Goal: Information Seeking & Learning: Learn about a topic

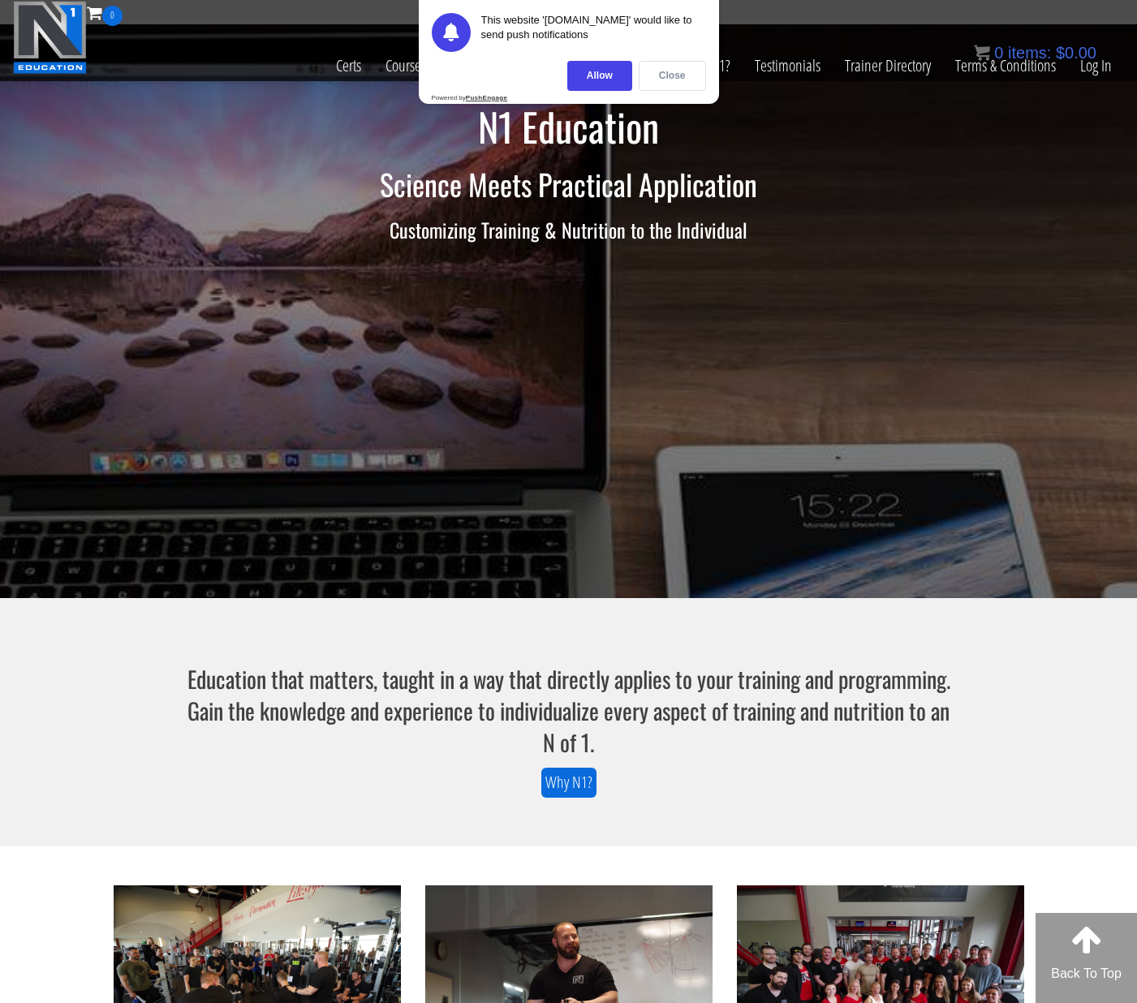
click at [659, 73] on div "Close" at bounding box center [672, 76] width 67 height 30
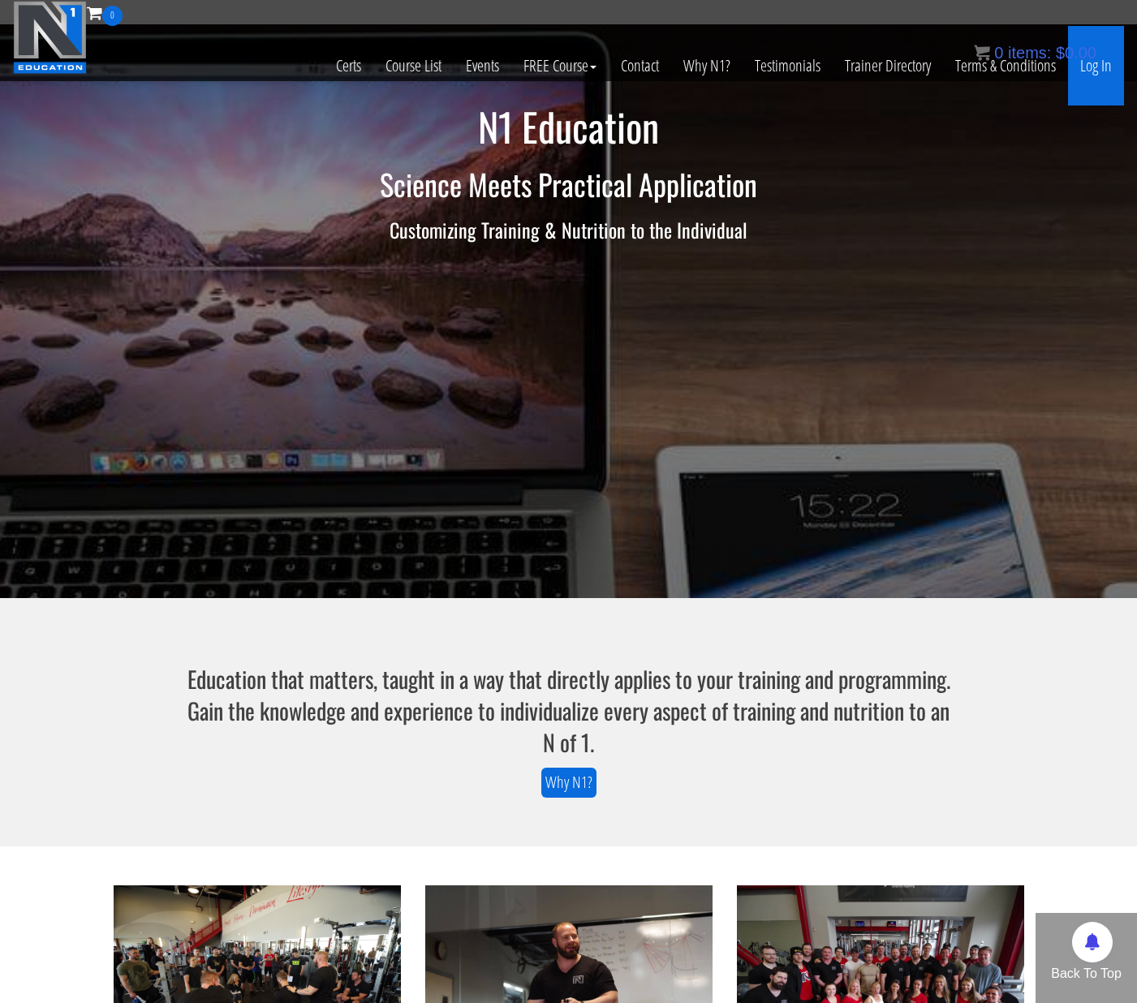
click at [1100, 66] on link "Log In" at bounding box center [1096, 66] width 56 height 80
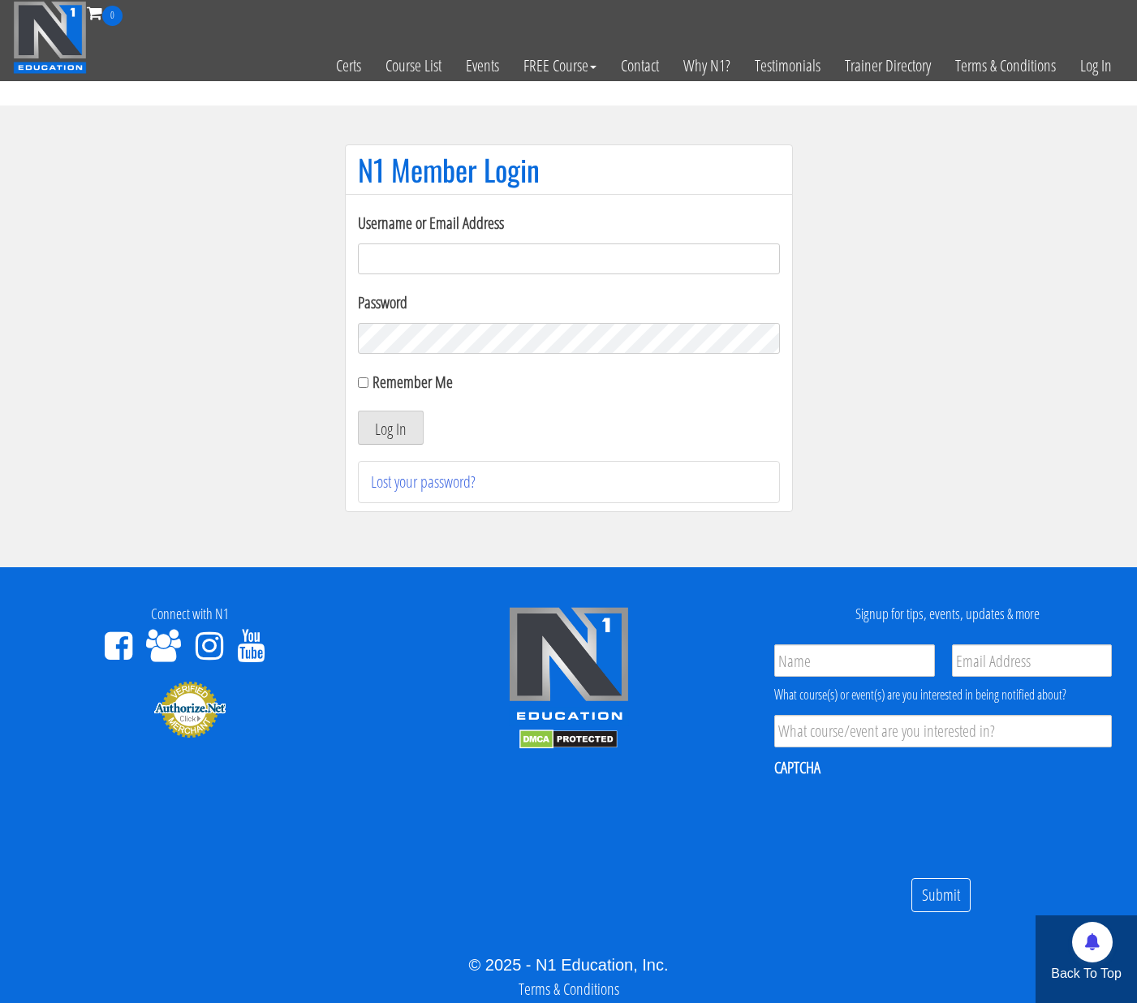
type input "[PERSON_NAME][EMAIL_ADDRESS][DOMAIN_NAME]"
click at [394, 435] on button "Log In" at bounding box center [391, 428] width 66 height 34
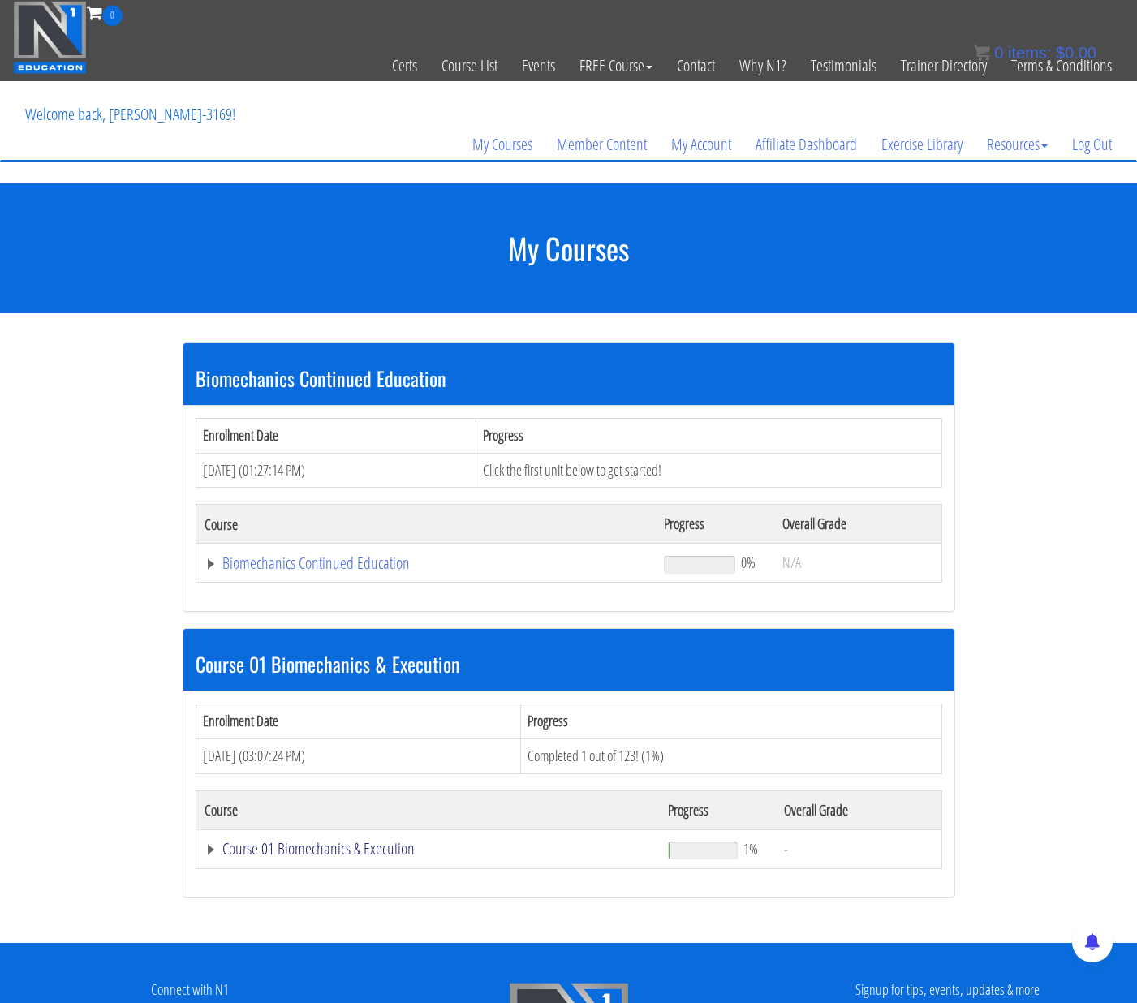
click at [392, 856] on link "Course 01 Biomechanics & Execution" at bounding box center [428, 849] width 448 height 16
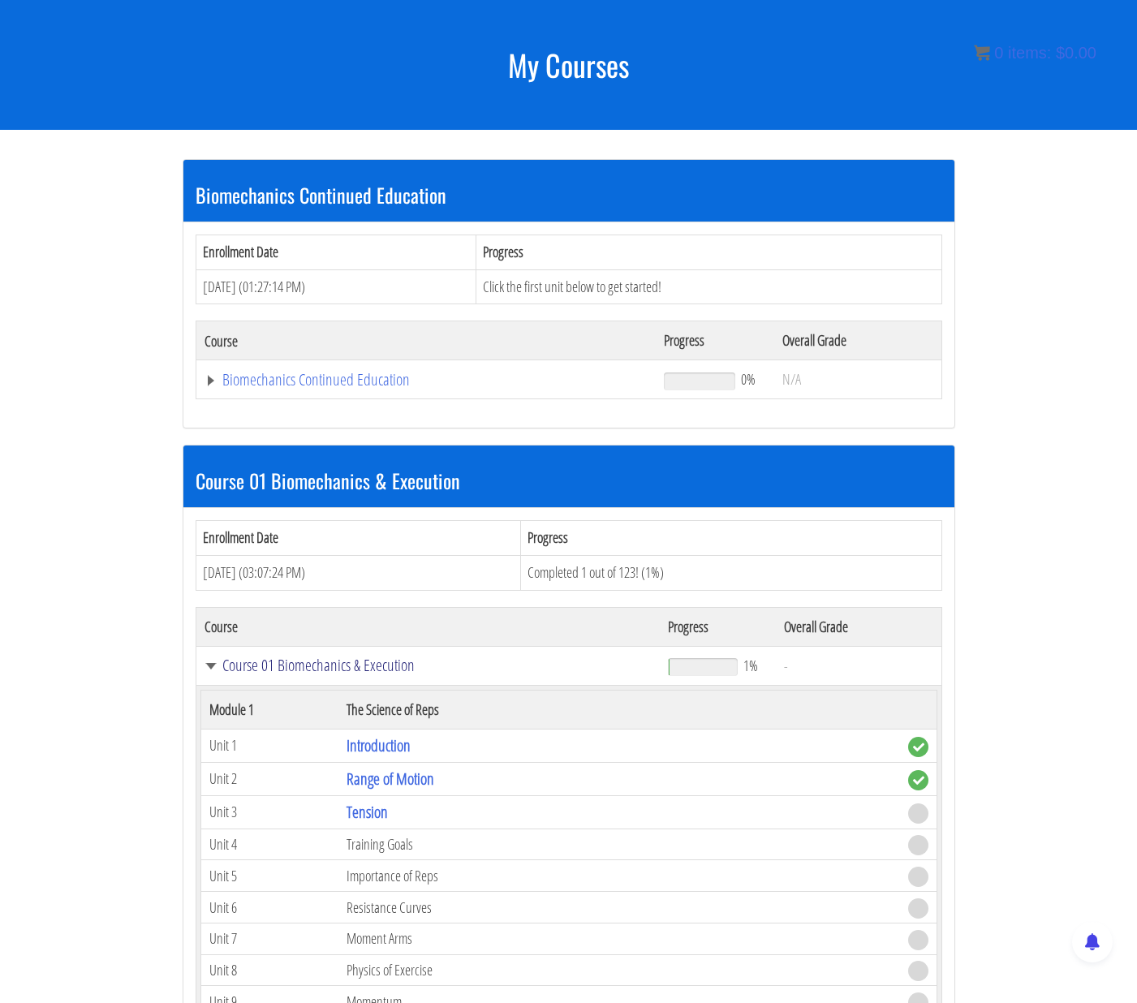
scroll to position [190, 0]
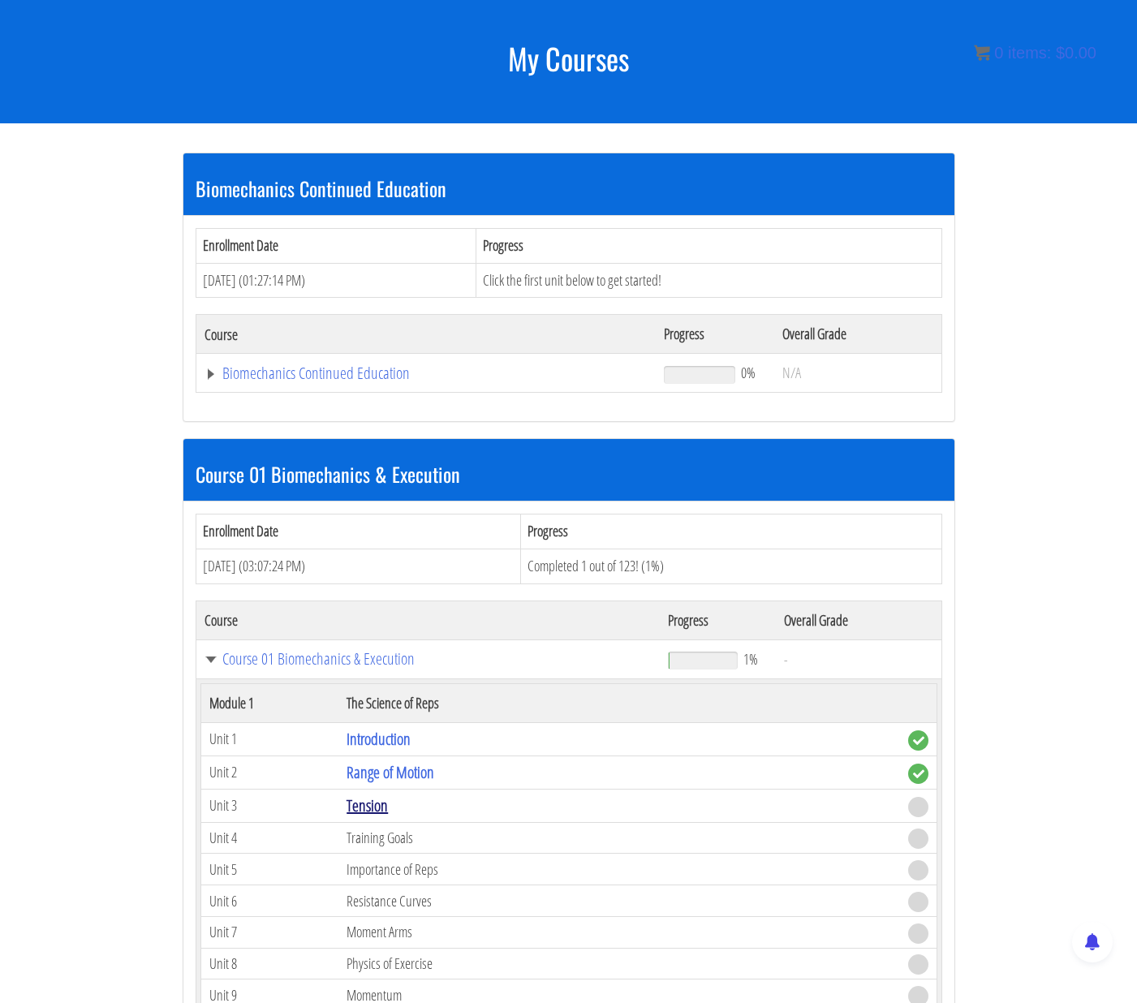
click at [372, 809] on link "Tension" at bounding box center [366, 805] width 41 height 22
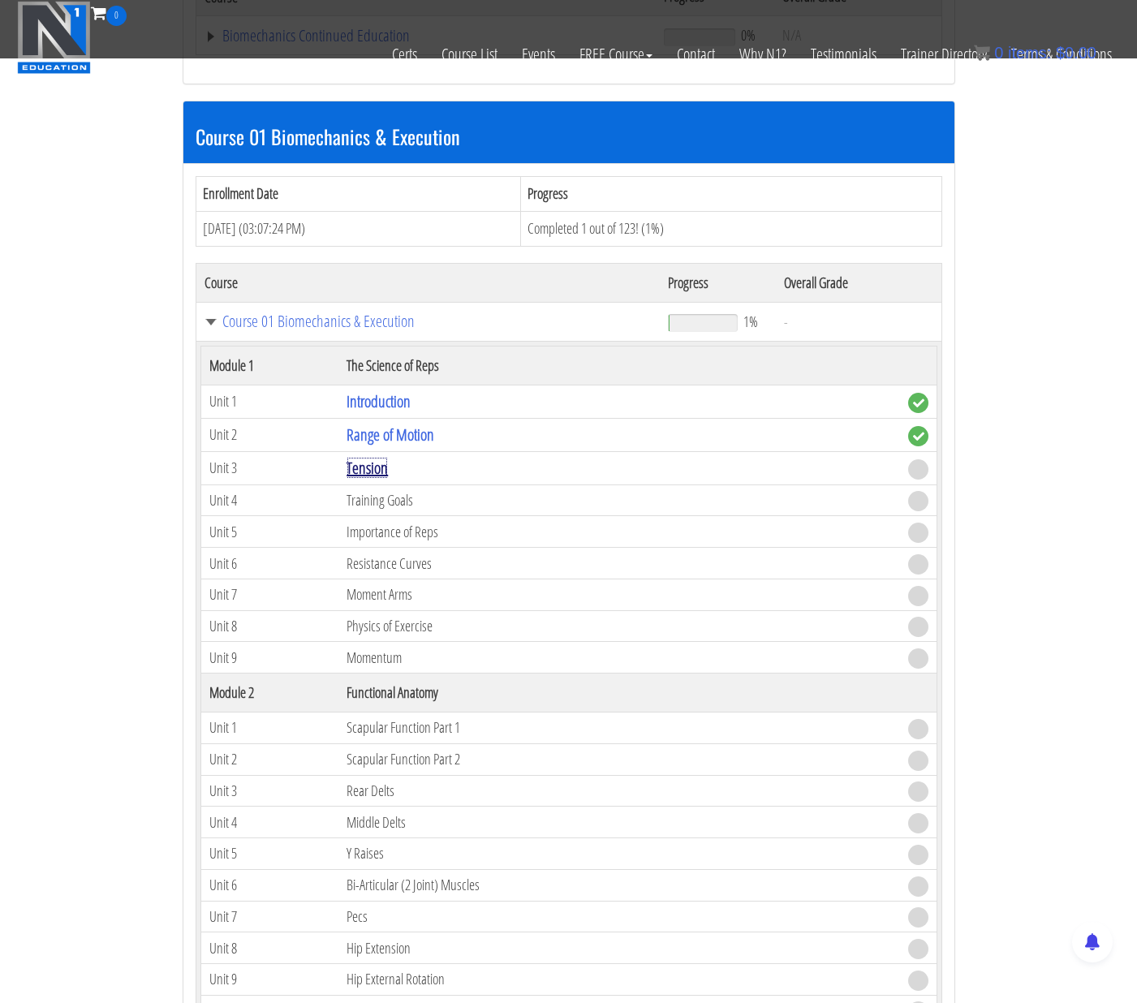
scroll to position [454, 0]
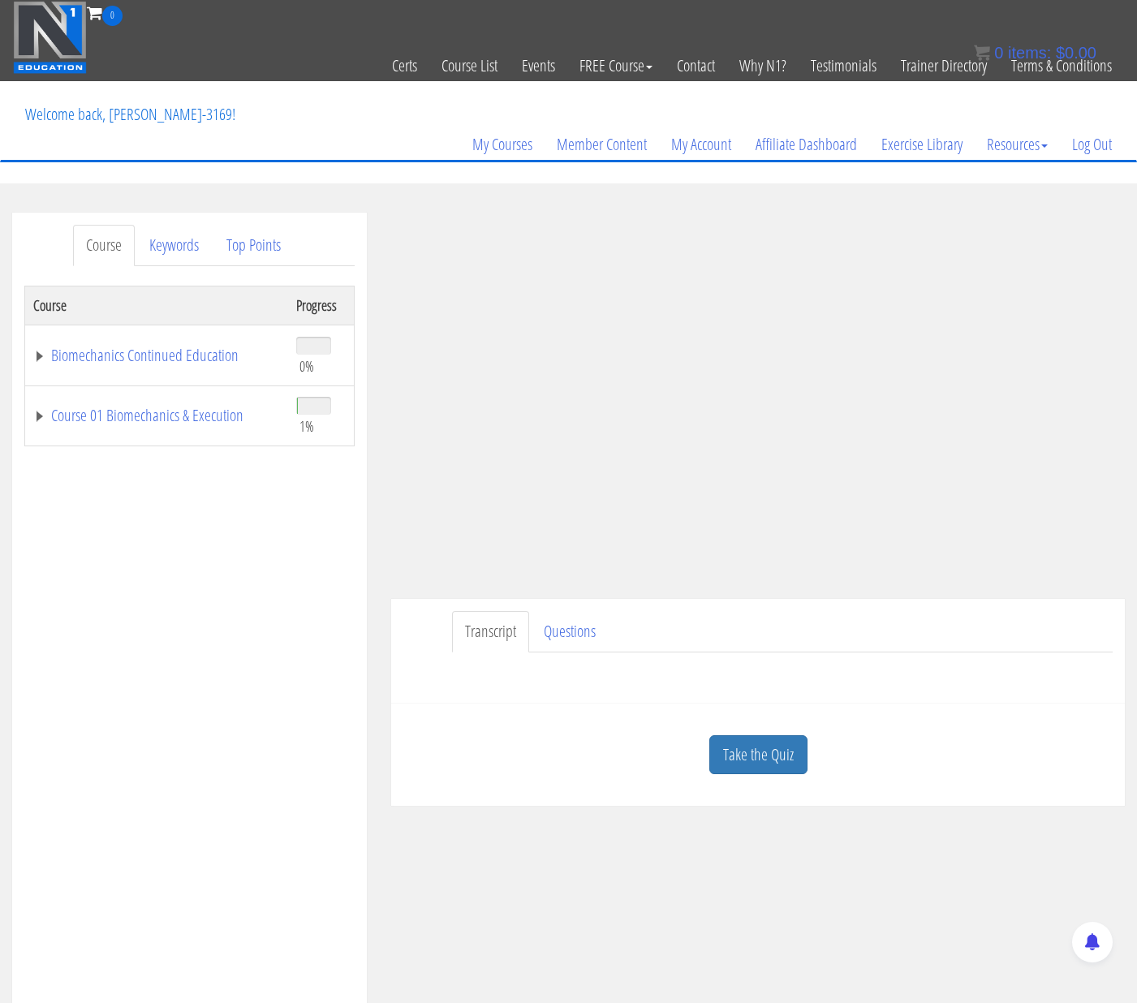
drag, startPoint x: 510, startPoint y: 863, endPoint x: 500, endPoint y: 858, distance: 12.0
click at [510, 861] on div "Course Keywords Top Points Course Progress Biomechanics Continued Education 0% …" at bounding box center [568, 671] width 1137 height 916
click at [940, 720] on div "Take the Quiz" at bounding box center [757, 755] width 709 height 79
click at [766, 754] on link "Take the Quiz" at bounding box center [758, 755] width 98 height 40
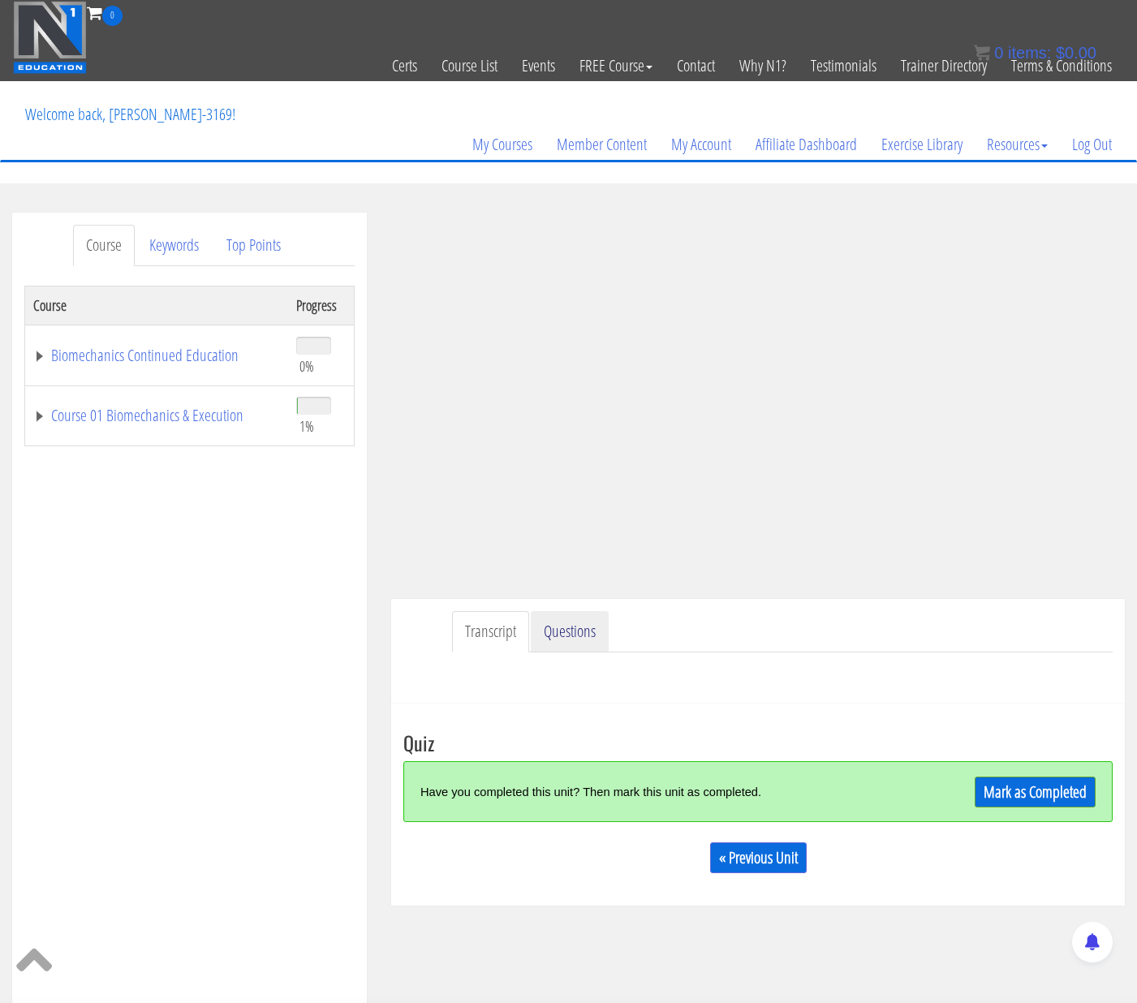
click at [591, 636] on link "Questions" at bounding box center [570, 631] width 78 height 41
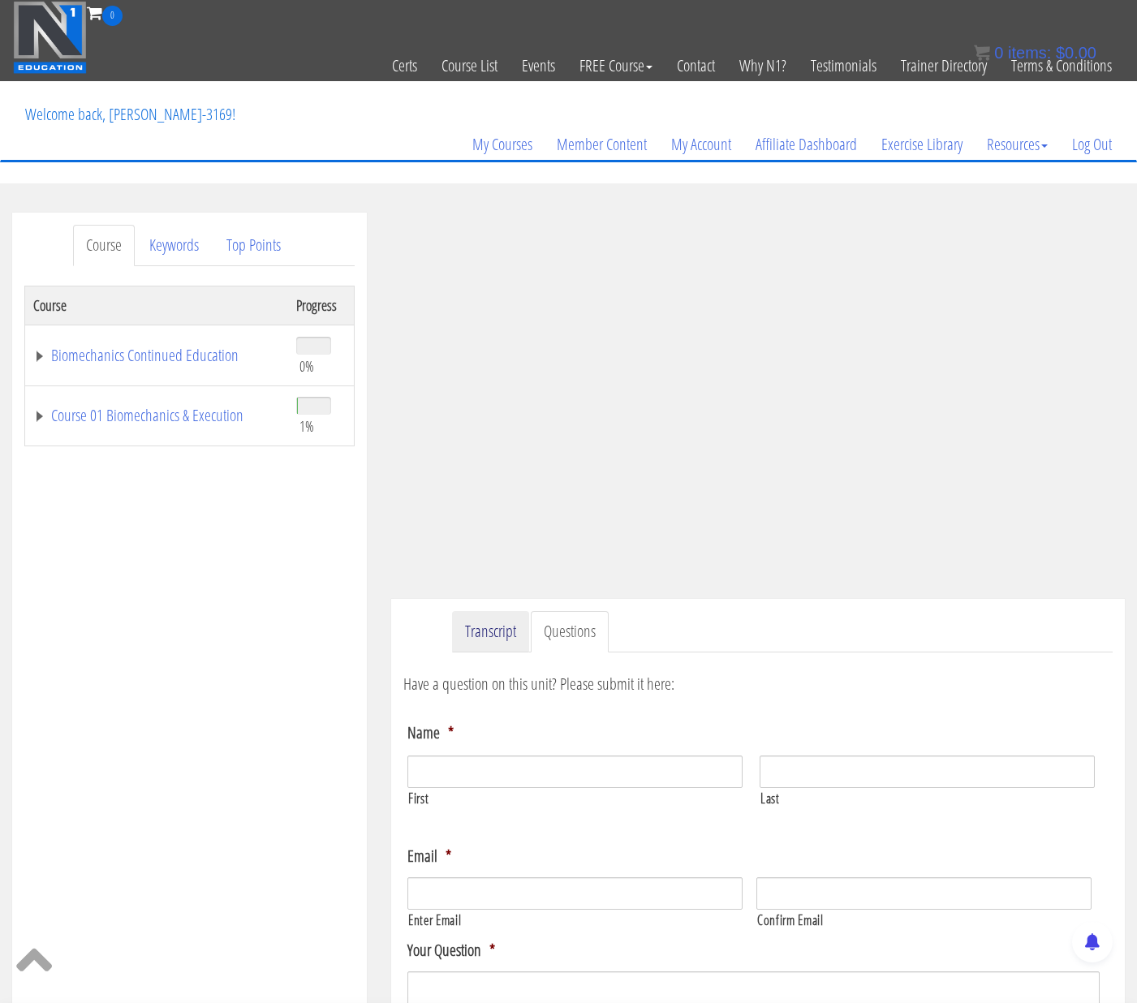
click at [479, 630] on link "Transcript" at bounding box center [490, 631] width 77 height 41
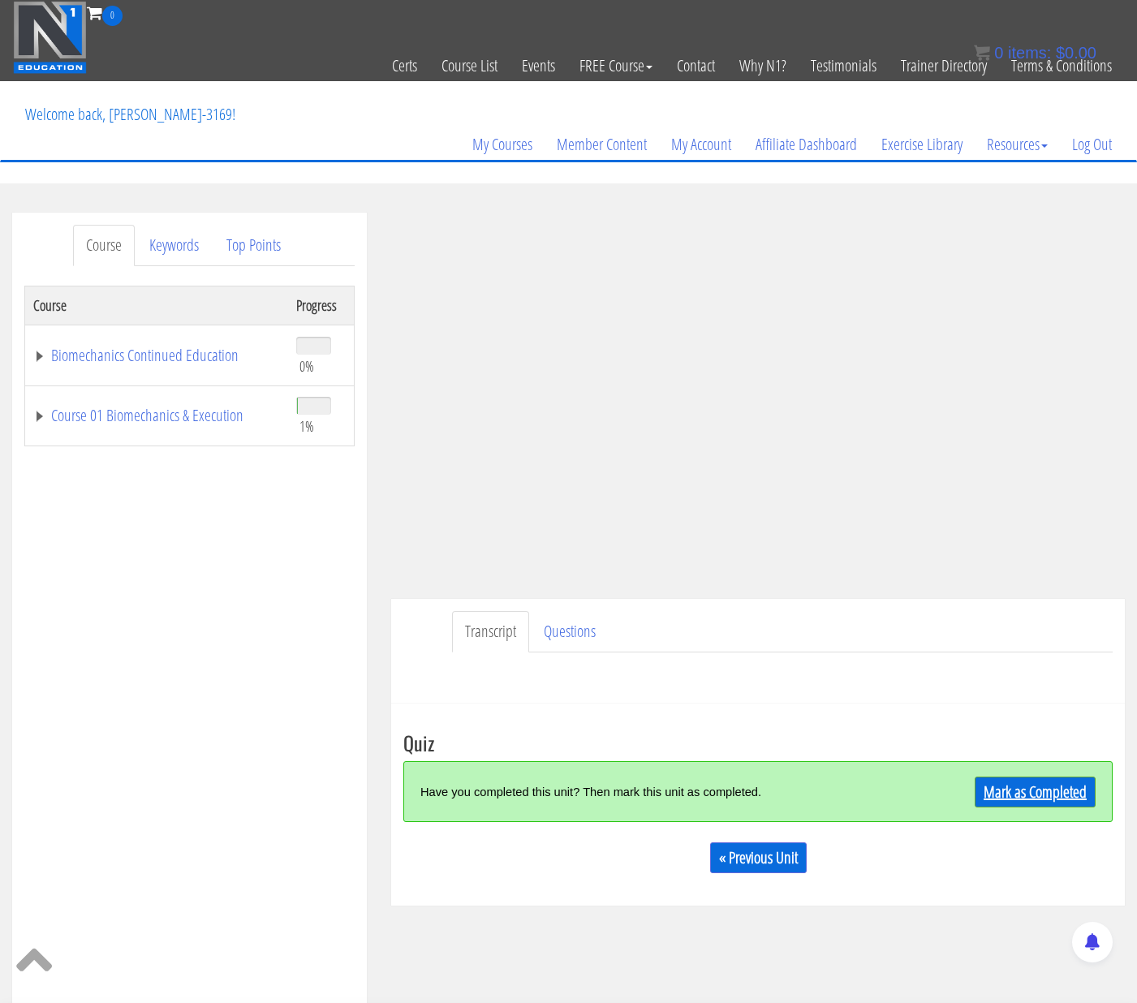
click at [1007, 795] on link "Mark as Completed" at bounding box center [1034, 791] width 121 height 31
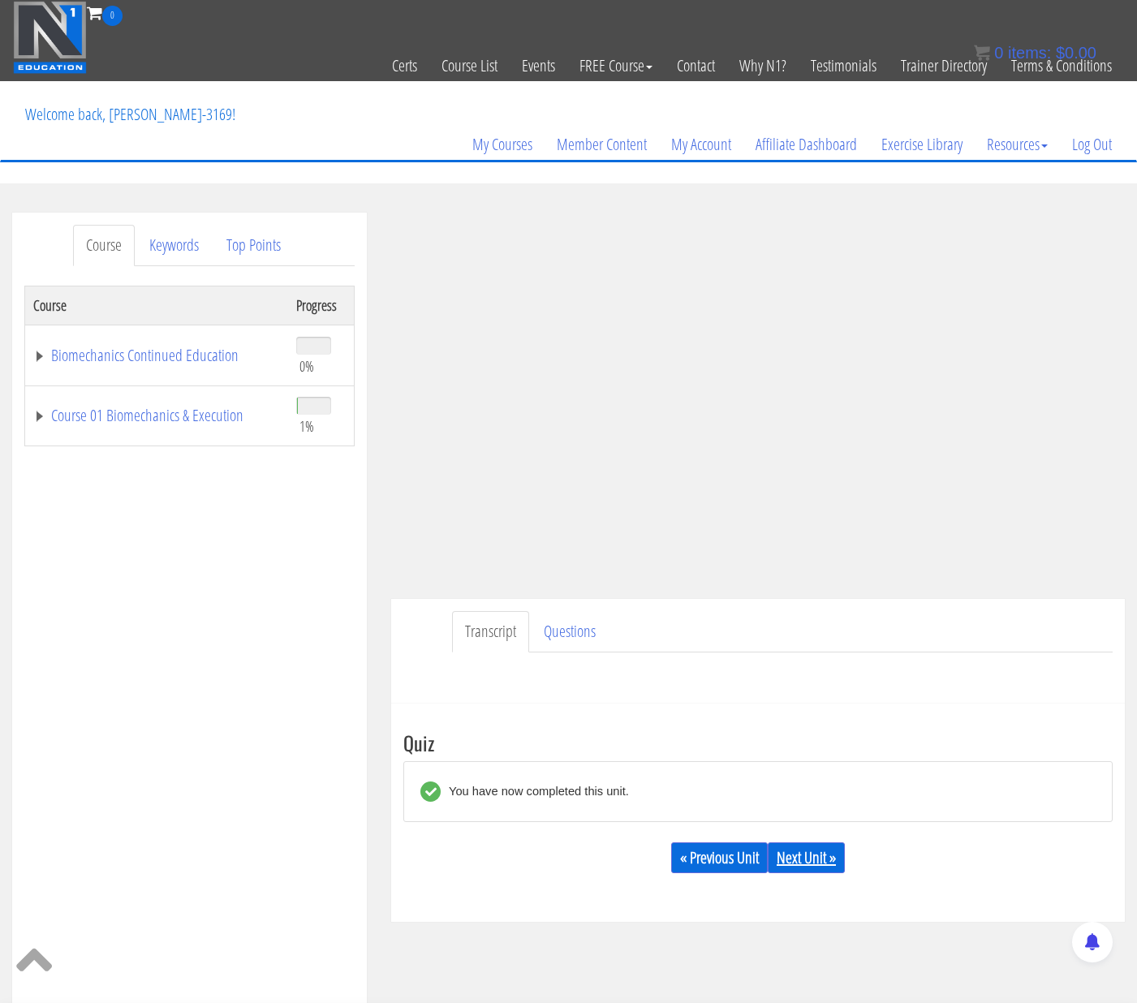
click at [811, 862] on link "Next Unit »" at bounding box center [806, 857] width 77 height 31
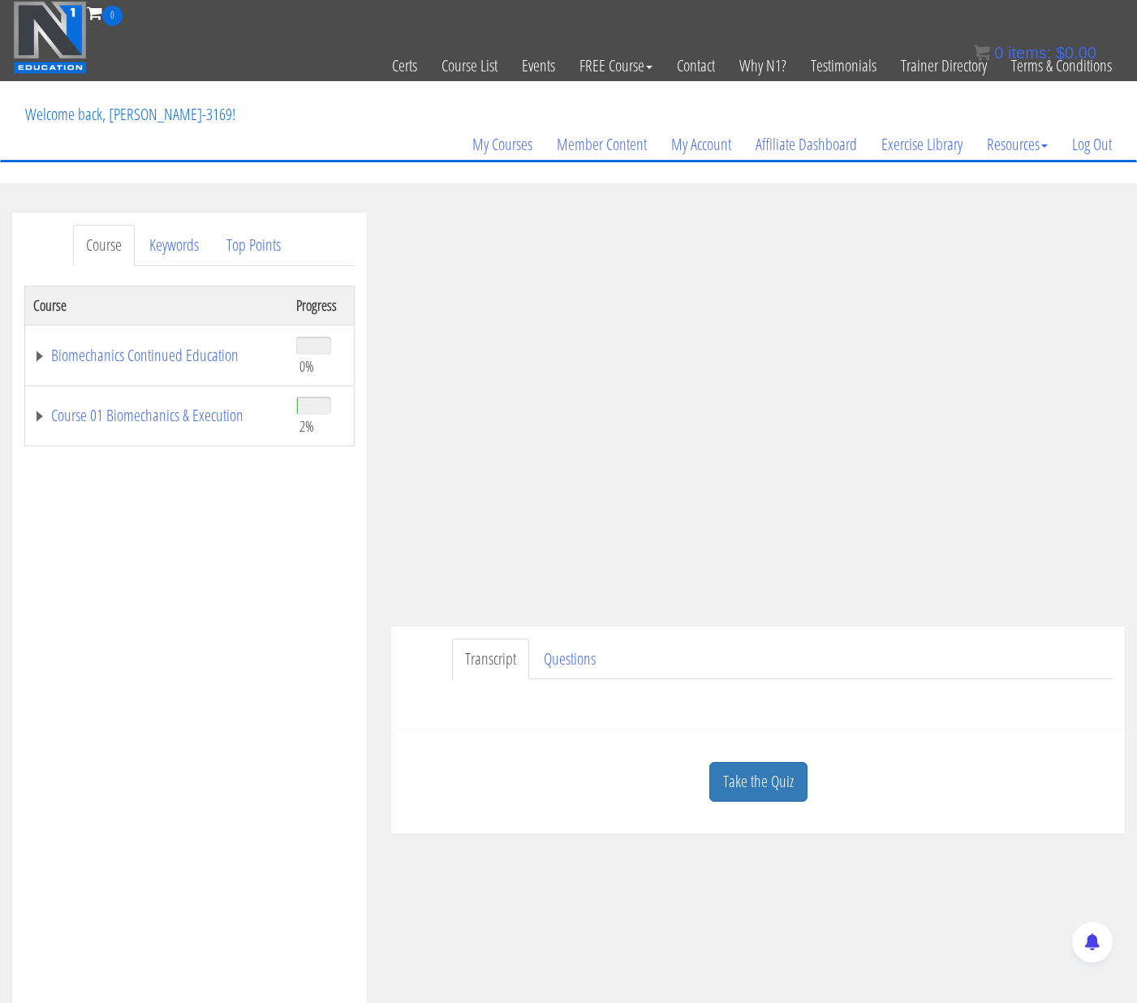
click at [583, 727] on div "Transcript Questions Have a question on this unit? Please submit it here: Name …" at bounding box center [757, 678] width 733 height 105
click at [265, 260] on link "Top Points" at bounding box center [253, 245] width 80 height 41
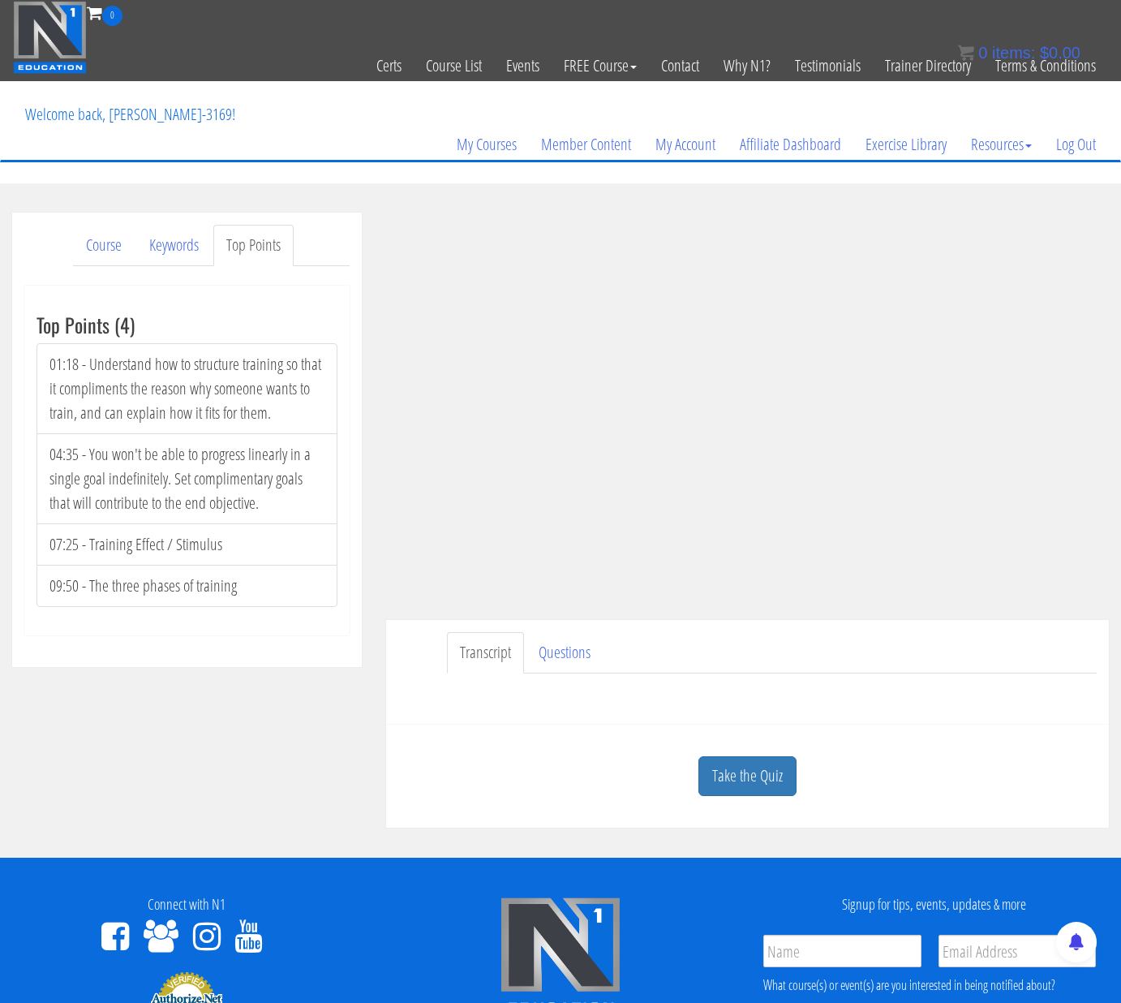
click at [347, 200] on section "Course Keywords Top Points Course Progress Biomechanics Continued Education 0% …" at bounding box center [560, 520] width 1121 height 674
click at [369, 192] on section "Course Keywords Top Points Course Progress Biomechanics Continued Education 0% …" at bounding box center [560, 520] width 1121 height 674
click at [923, 659] on ul "Transcript Questions" at bounding box center [772, 652] width 650 height 41
click at [428, 192] on section "Course Keywords Top Points Course Progress Biomechanics Continued Education 0% …" at bounding box center [560, 520] width 1121 height 674
click at [742, 780] on link "Take the Quiz" at bounding box center [748, 776] width 98 height 40
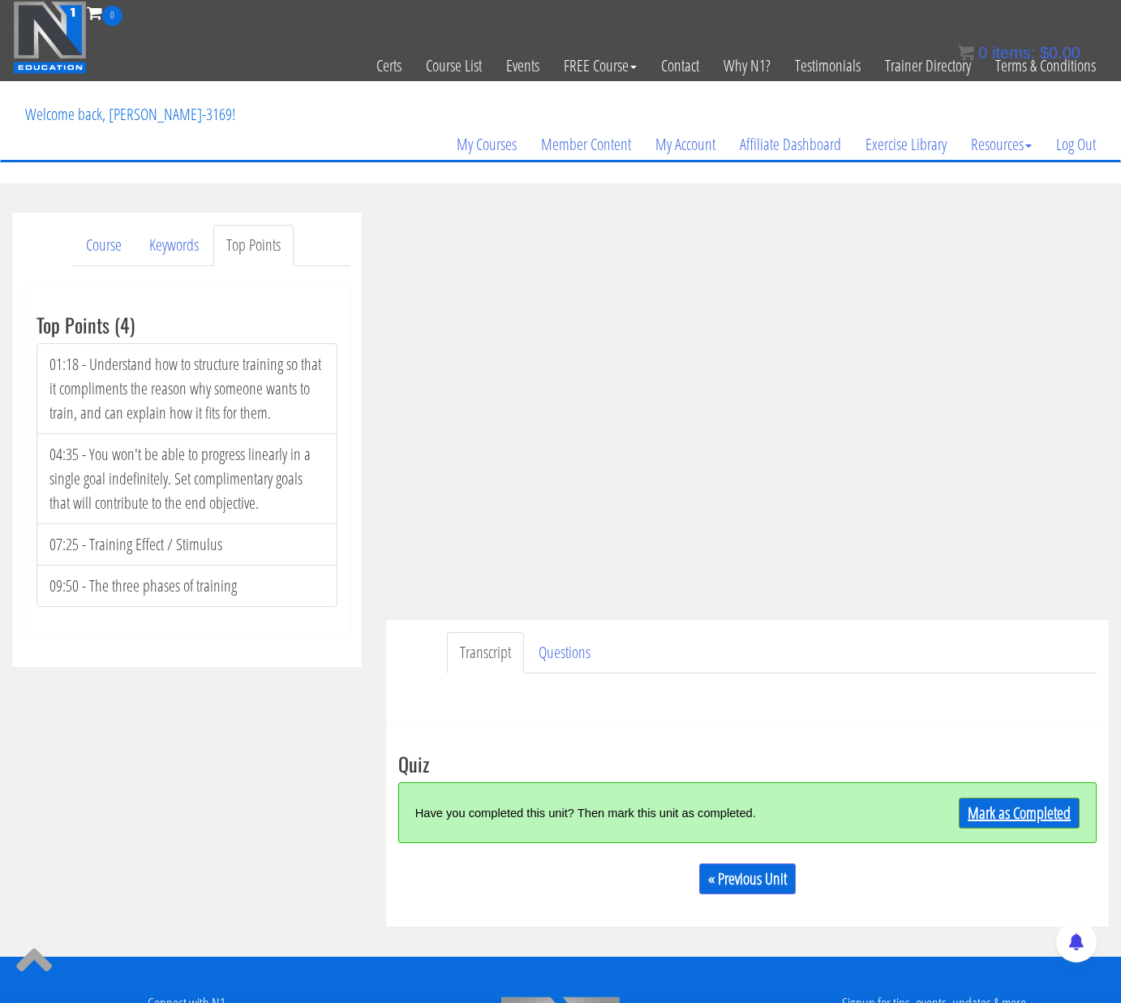
click at [997, 812] on link "Mark as Completed" at bounding box center [1019, 813] width 121 height 31
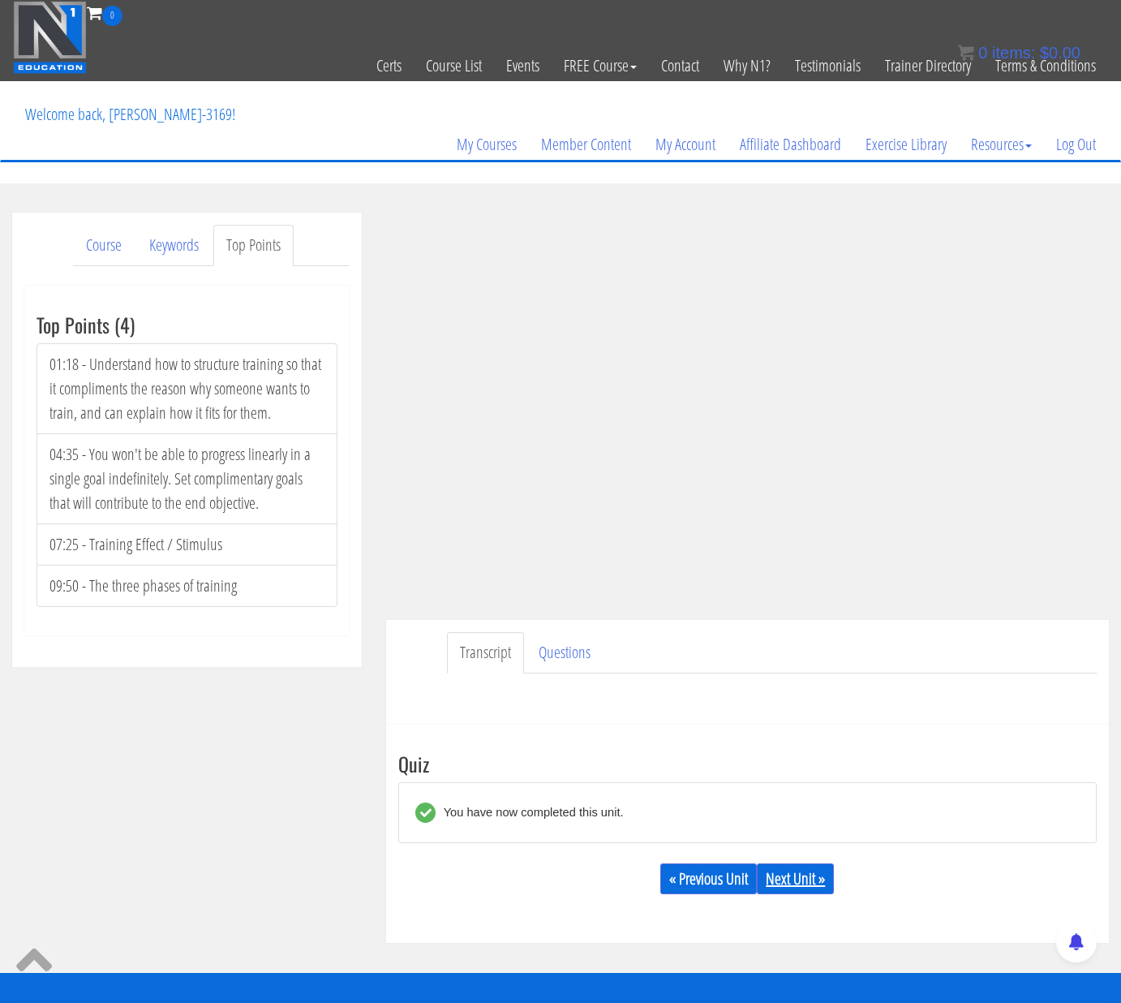
click at [805, 874] on link "Next Unit »" at bounding box center [795, 878] width 77 height 31
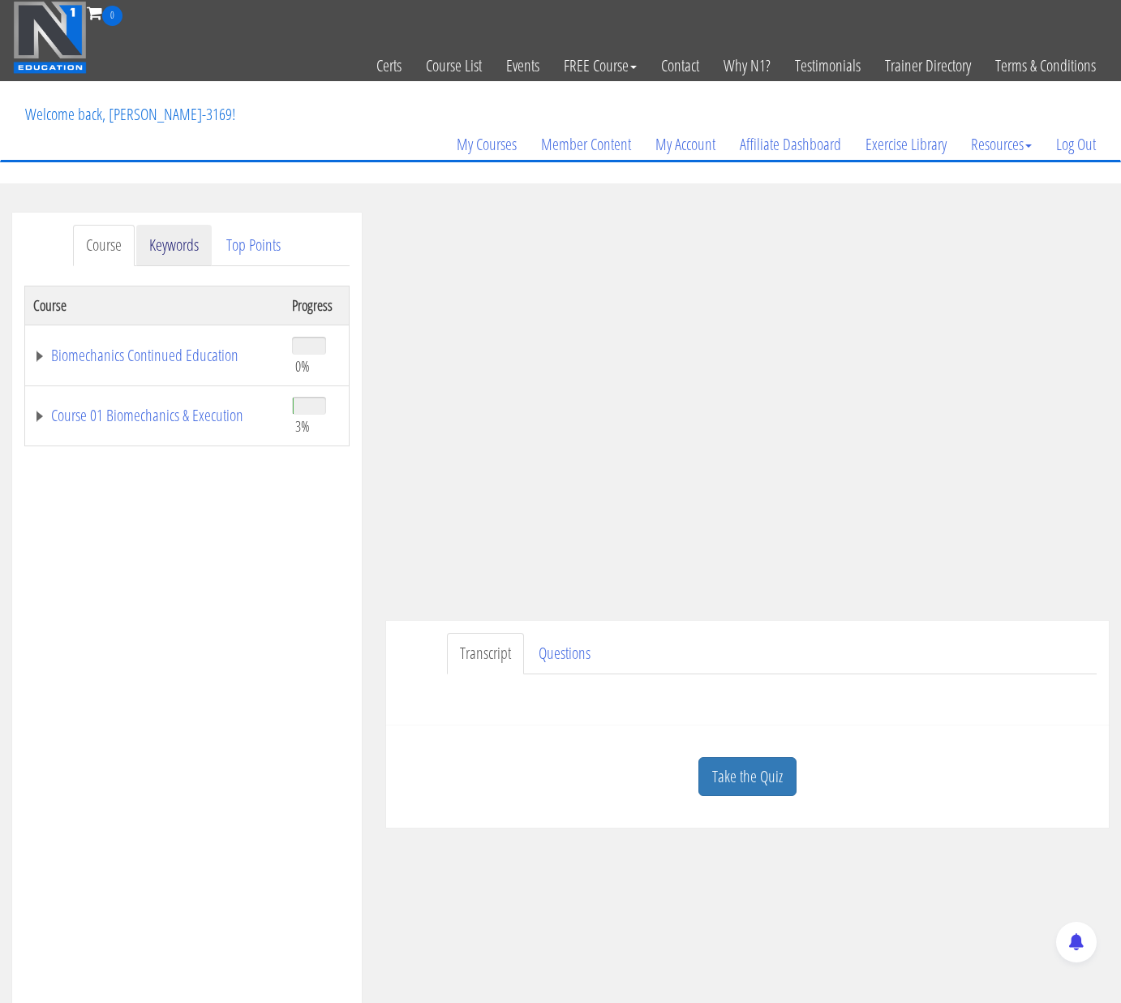
click at [152, 255] on link "Keywords" at bounding box center [173, 245] width 75 height 41
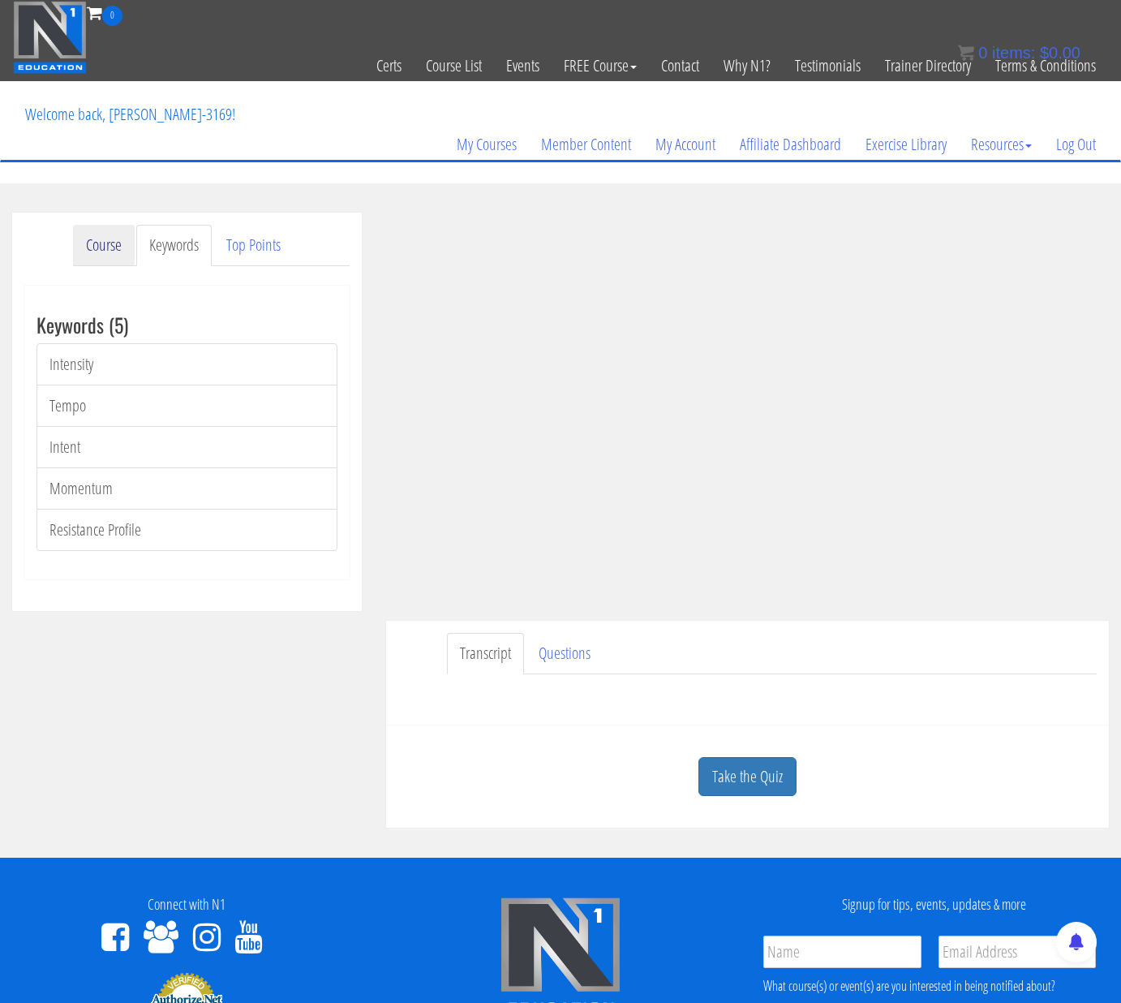
click at [101, 250] on link "Course" at bounding box center [104, 245] width 62 height 41
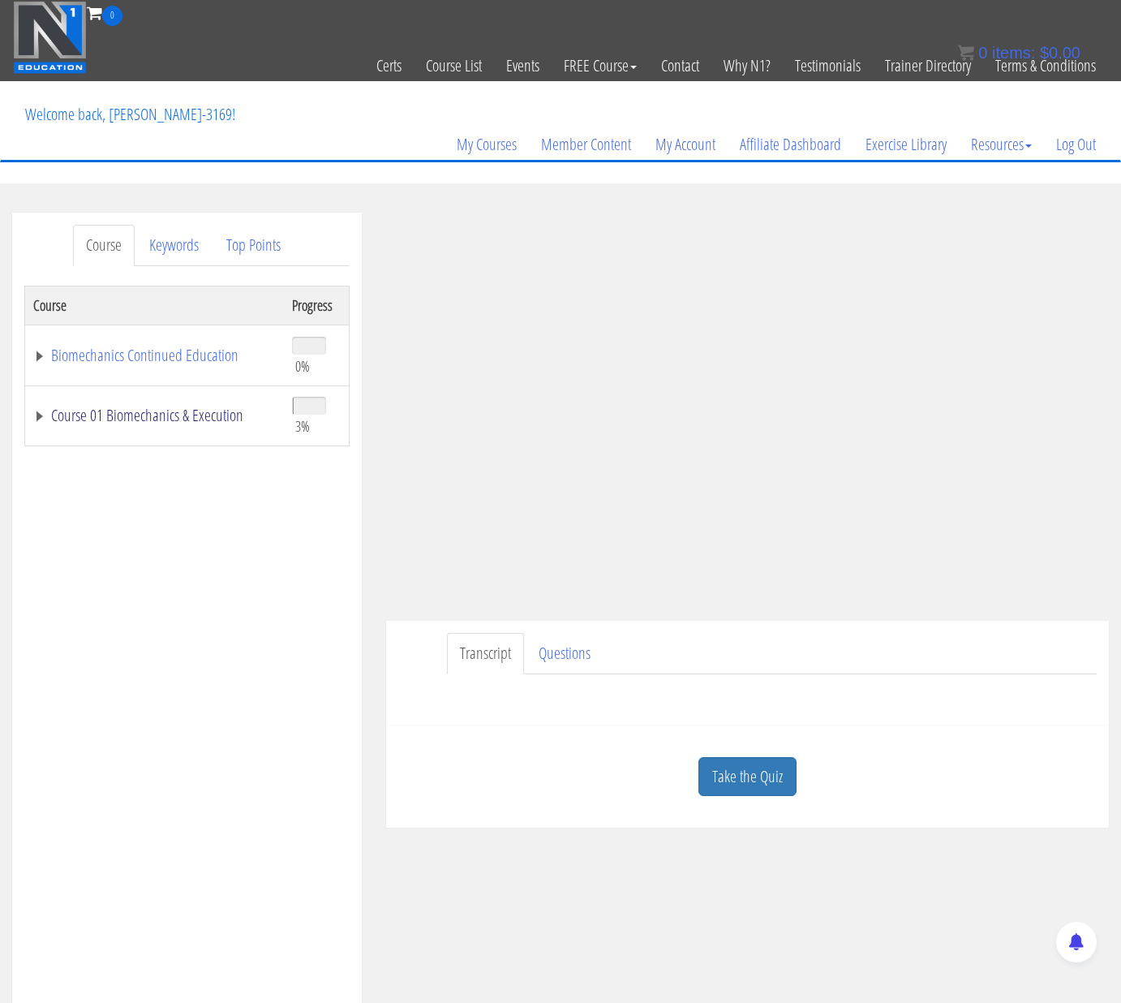
click at [47, 420] on link "Course 01 Biomechanics & Execution" at bounding box center [154, 415] width 243 height 16
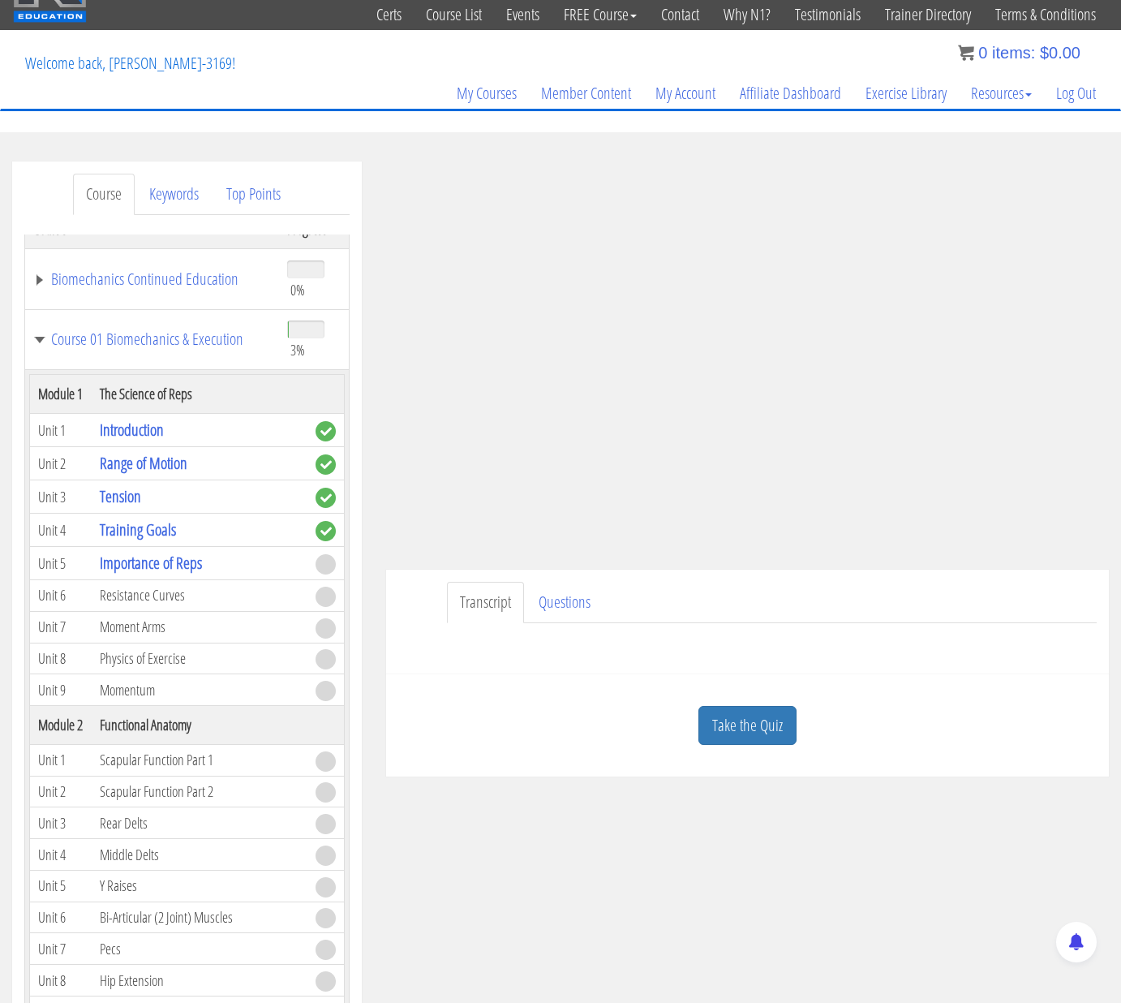
scroll to position [50, 0]
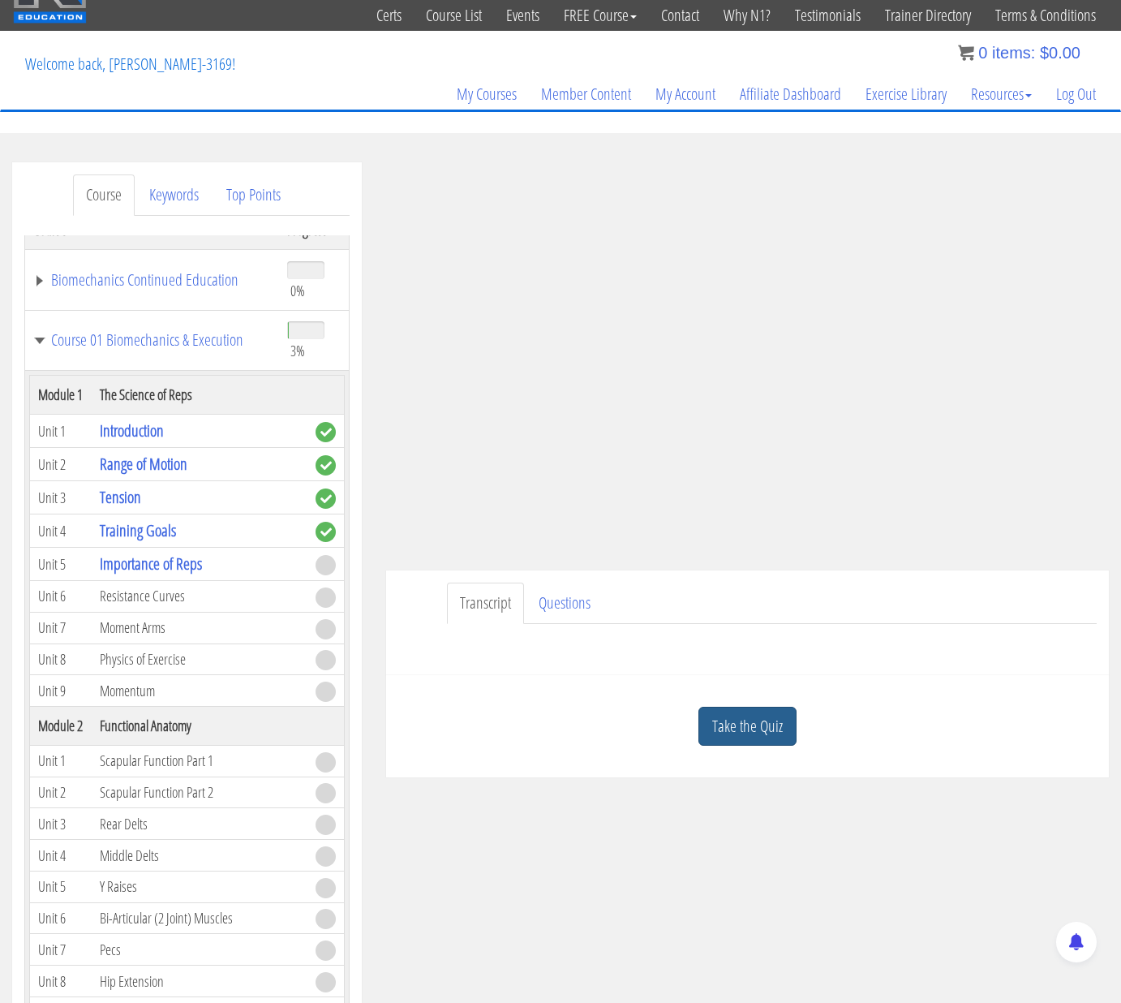
click at [750, 723] on link "Take the Quiz" at bounding box center [748, 727] width 98 height 40
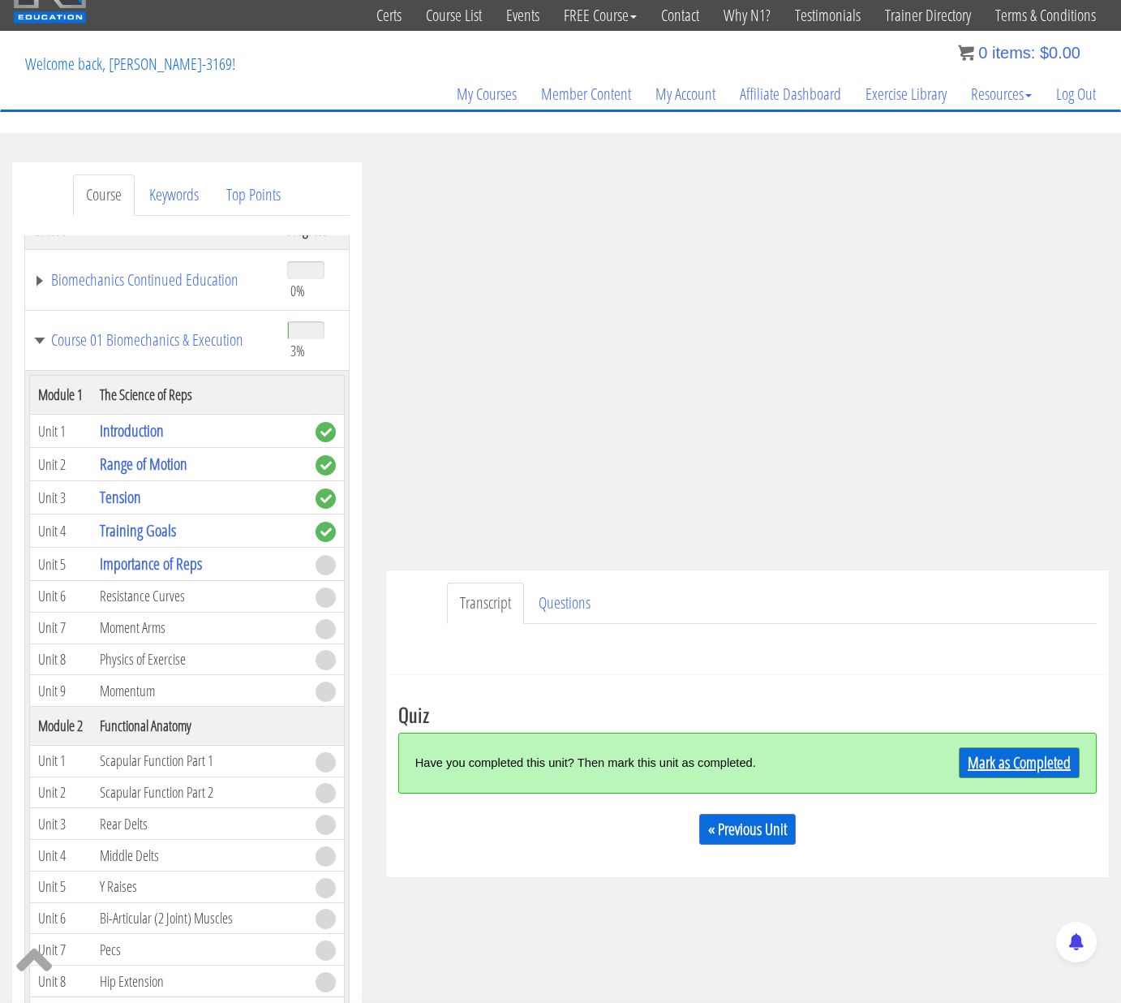
click at [1017, 765] on link "Mark as Completed" at bounding box center [1019, 762] width 121 height 31
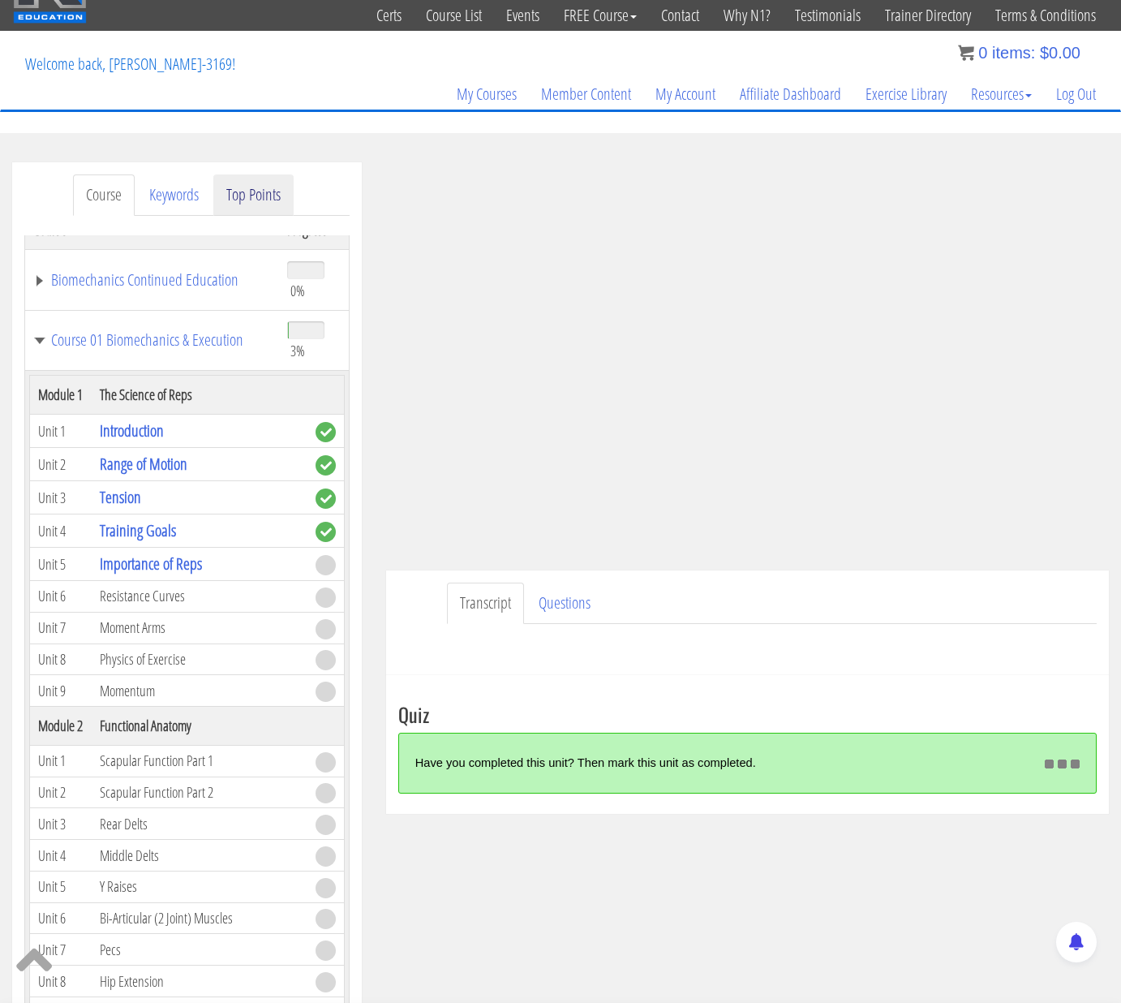
click at [256, 196] on link "Top Points" at bounding box center [253, 194] width 80 height 41
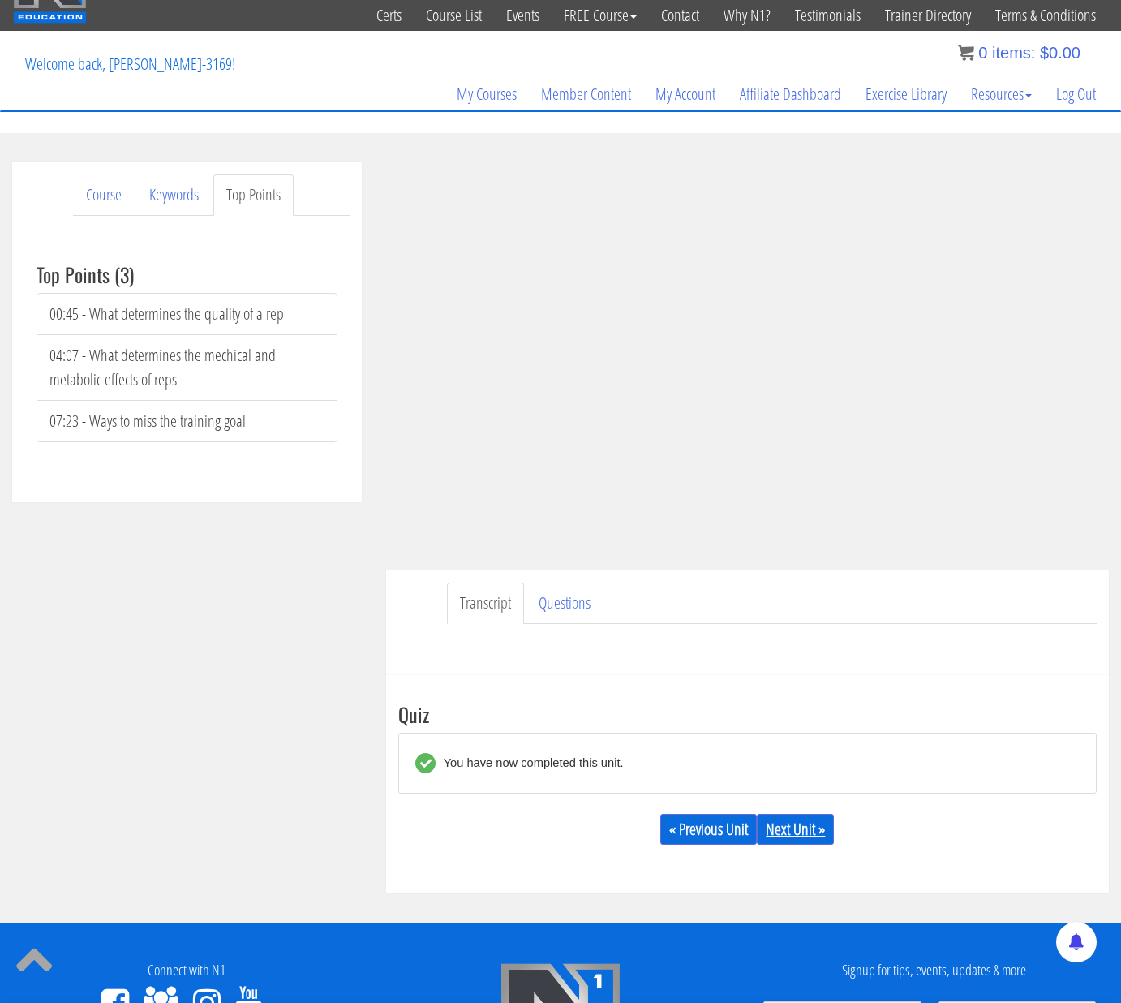
click at [811, 833] on link "Next Unit »" at bounding box center [795, 829] width 77 height 31
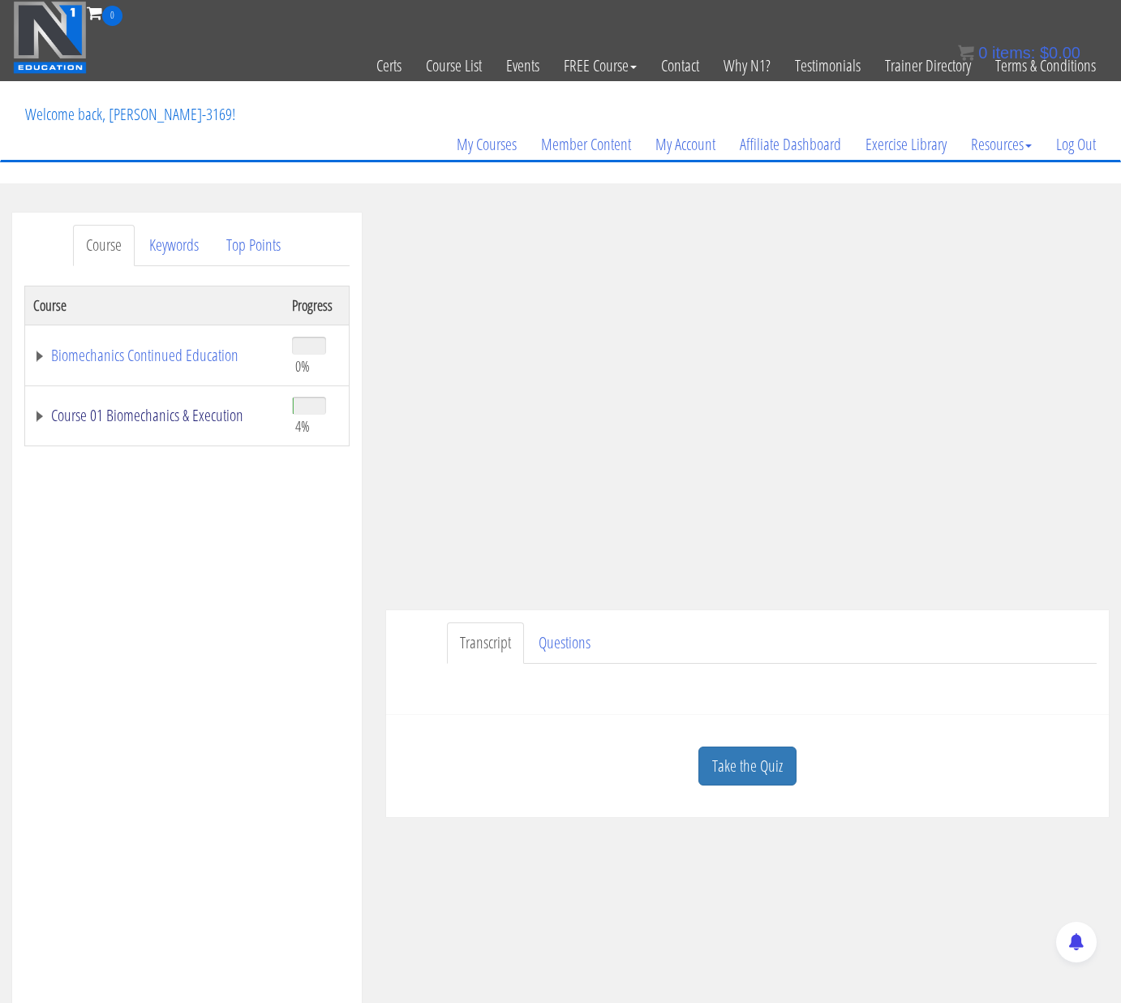
click at [147, 422] on link "Course 01 Biomechanics & Execution" at bounding box center [154, 415] width 243 height 16
